Goal: Task Accomplishment & Management: Manage account settings

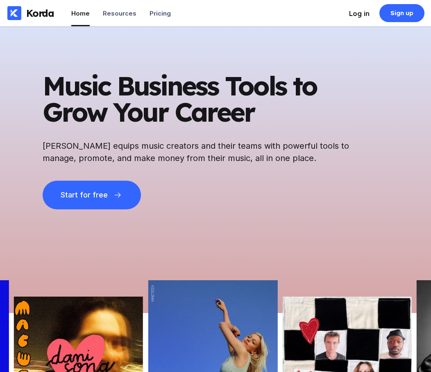
click at [360, 14] on div "Log in" at bounding box center [359, 13] width 20 height 8
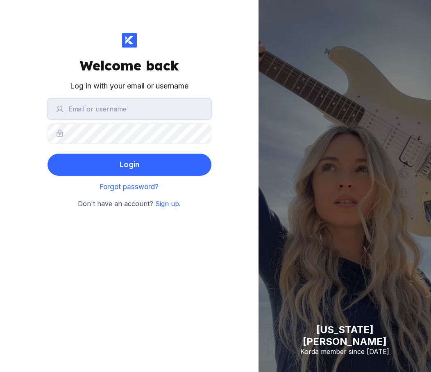
type input "fromksusha"
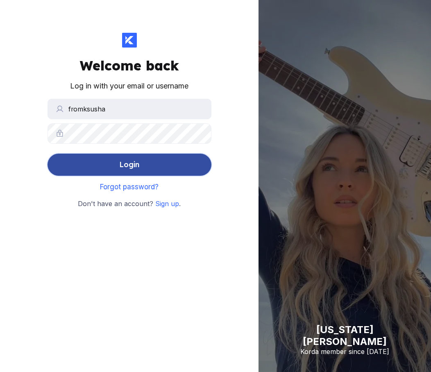
click at [145, 166] on button "Login" at bounding box center [130, 165] width 164 height 22
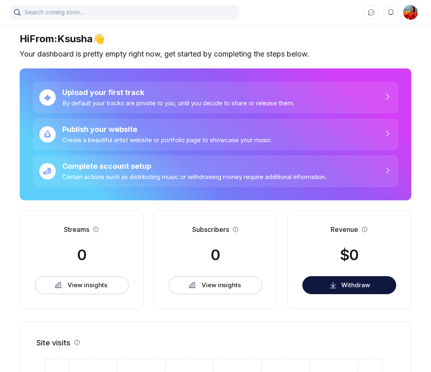
click at [407, 14] on img at bounding box center [410, 12] width 15 height 15
select select "IL"
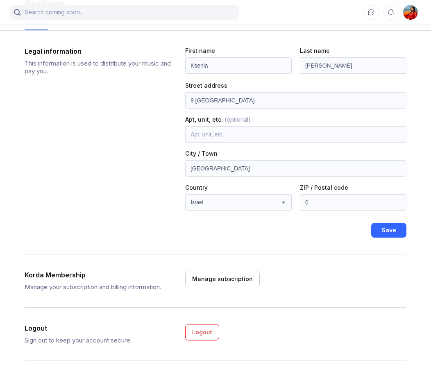
scroll to position [39, 0]
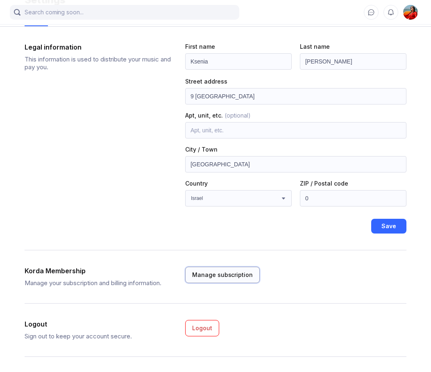
click at [225, 278] on div "Manage subscription" at bounding box center [222, 275] width 61 height 8
